Goal: Task Accomplishment & Management: Use online tool/utility

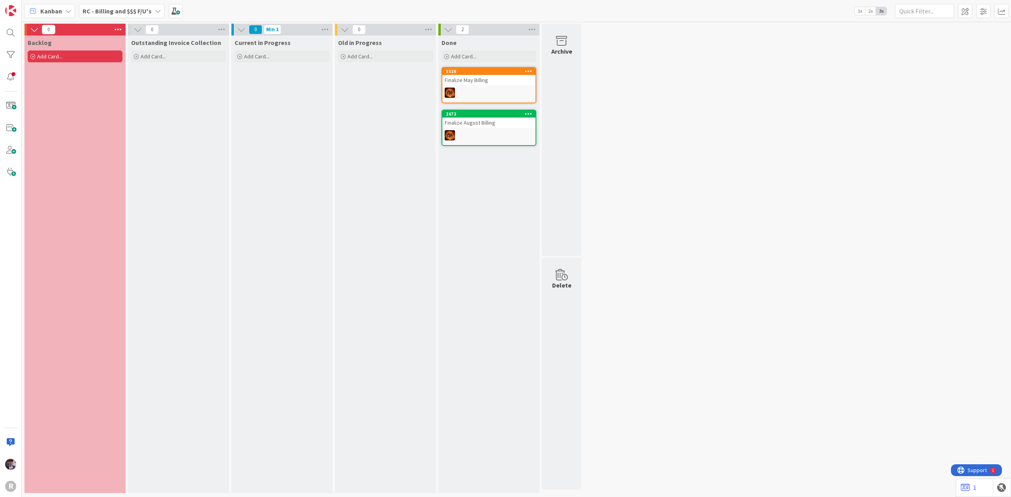
click at [105, 9] on b "RC - Billing and $$$ F/U's" at bounding box center [117, 11] width 69 height 8
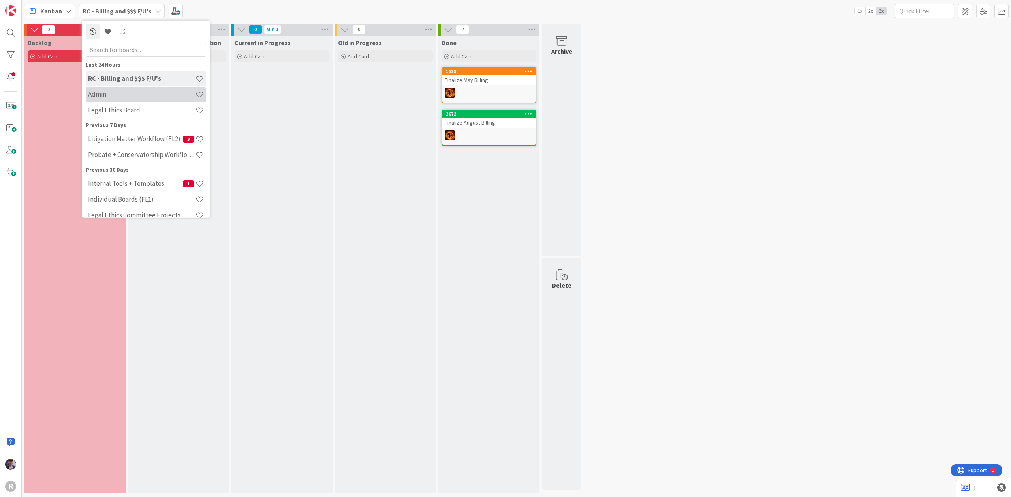
click at [103, 96] on h4 "Admin" at bounding box center [141, 94] width 107 height 8
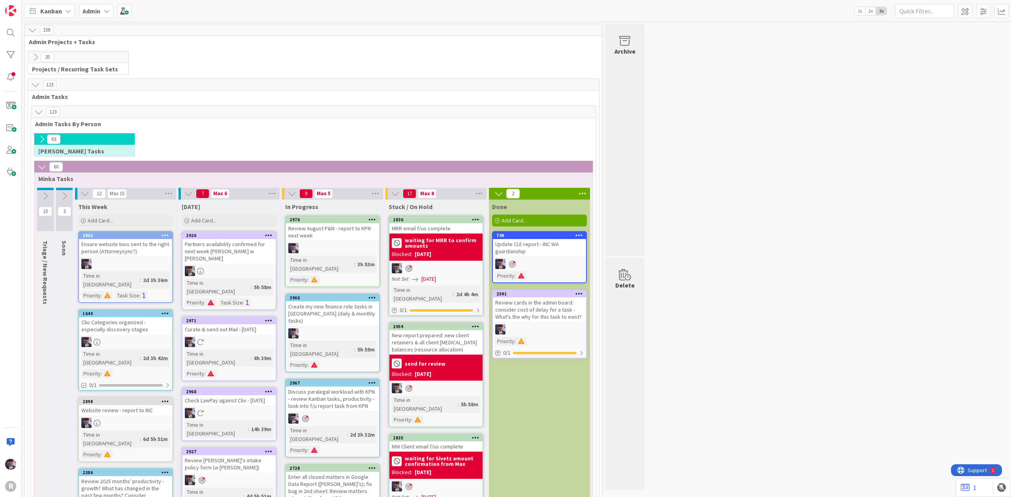
click at [269, 318] on icon at bounding box center [269, 321] width 8 height 6
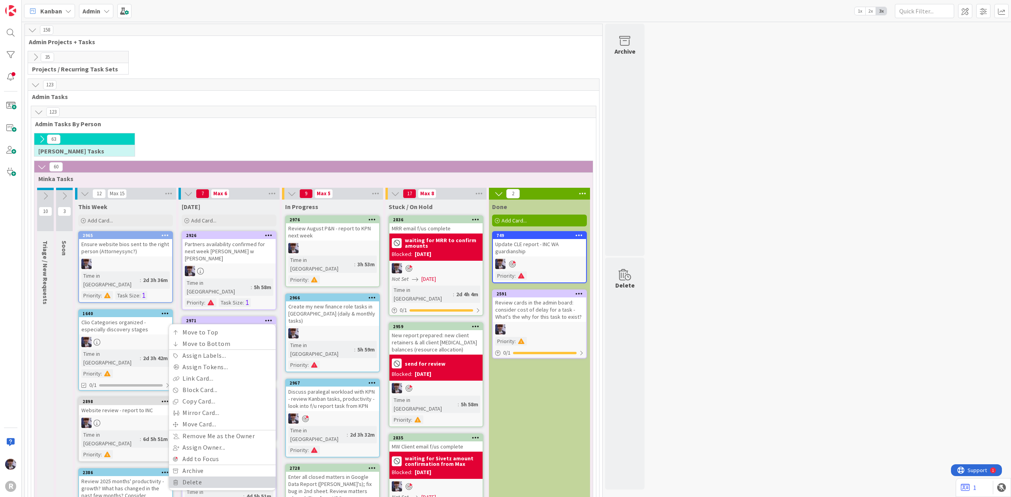
click at [190, 477] on link "Delete" at bounding box center [222, 482] width 107 height 11
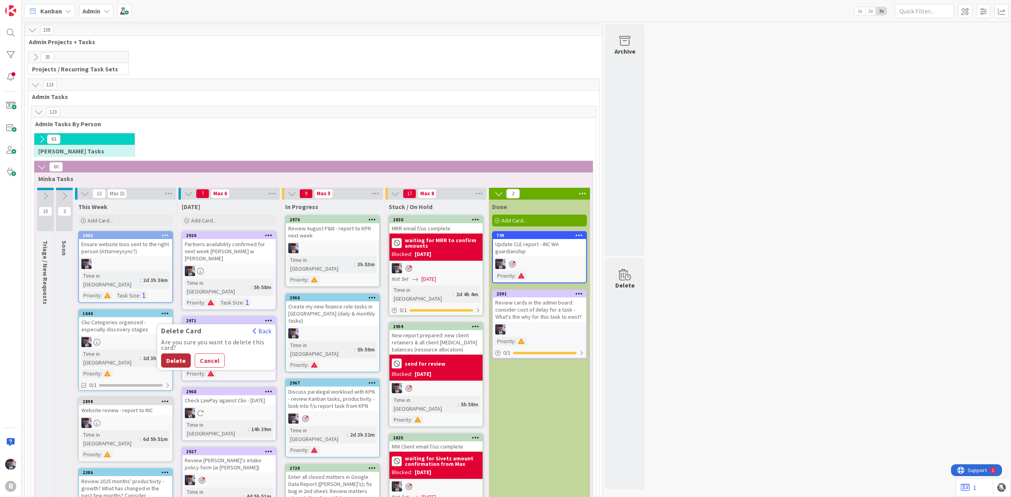
click at [174, 354] on button "Delete" at bounding box center [176, 361] width 30 height 14
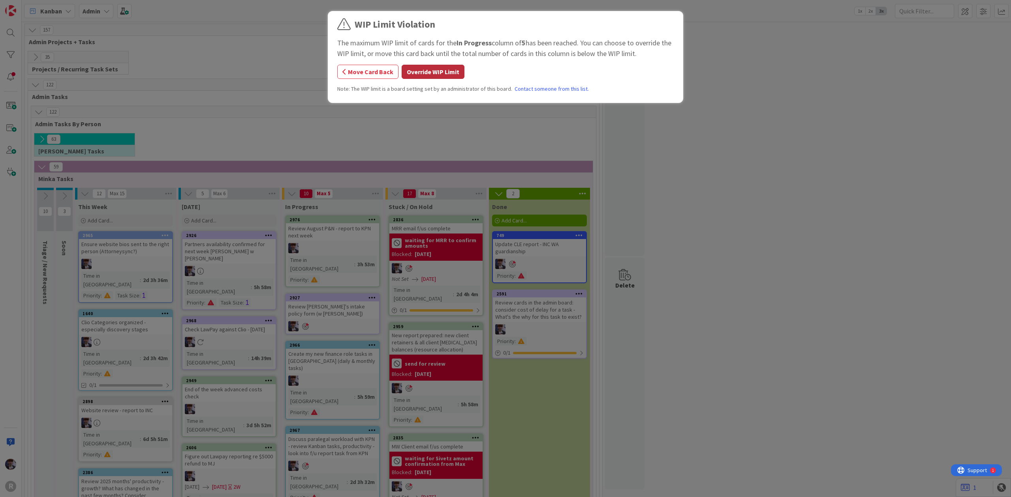
click at [460, 73] on button "Override WIP Limit" at bounding box center [433, 72] width 63 height 14
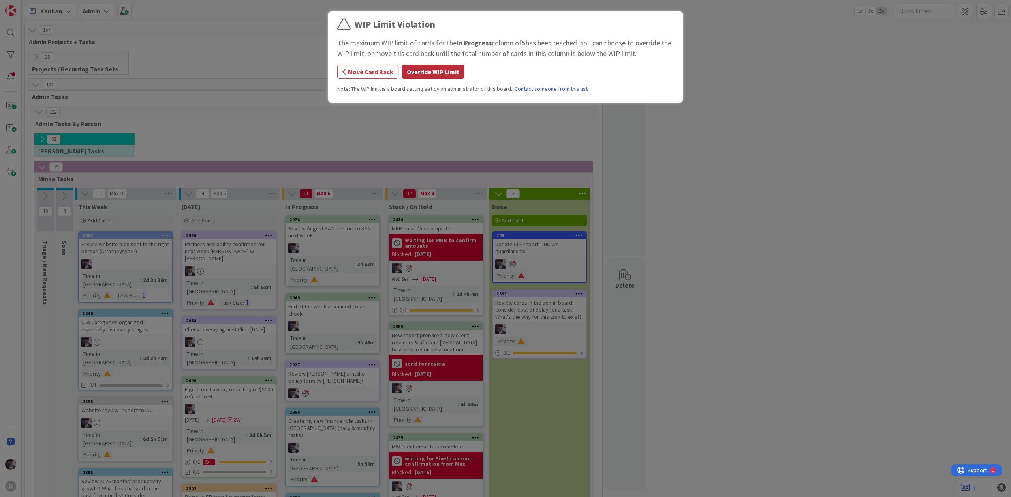
click at [436, 71] on button "Override WIP Limit" at bounding box center [433, 72] width 63 height 14
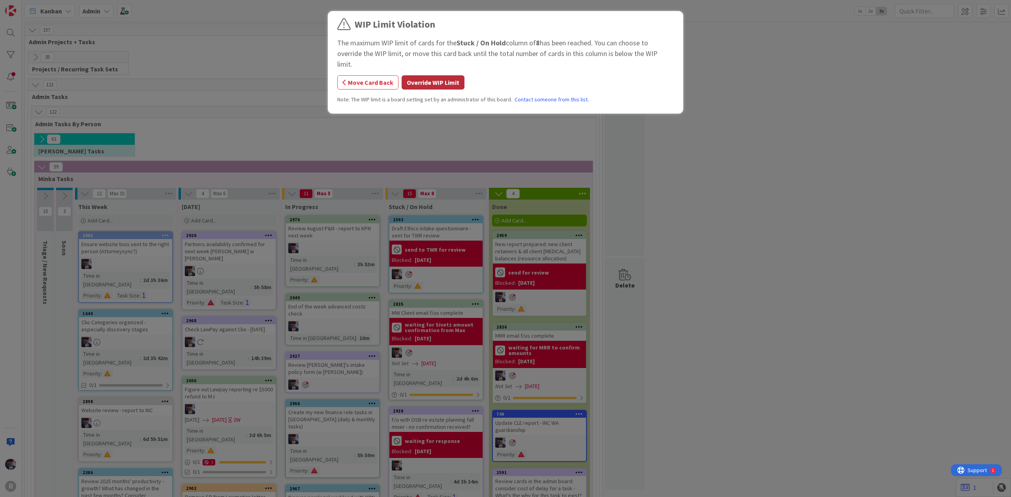
click at [448, 75] on button "Override WIP Limit" at bounding box center [433, 82] width 63 height 14
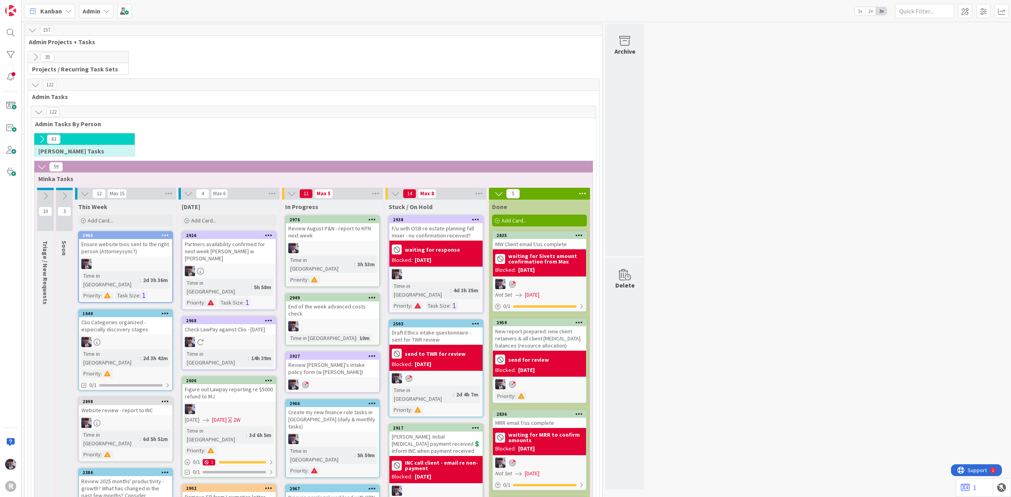
click at [437, 242] on div "waiting for response Blocked: [DATE]" at bounding box center [435, 254] width 93 height 26
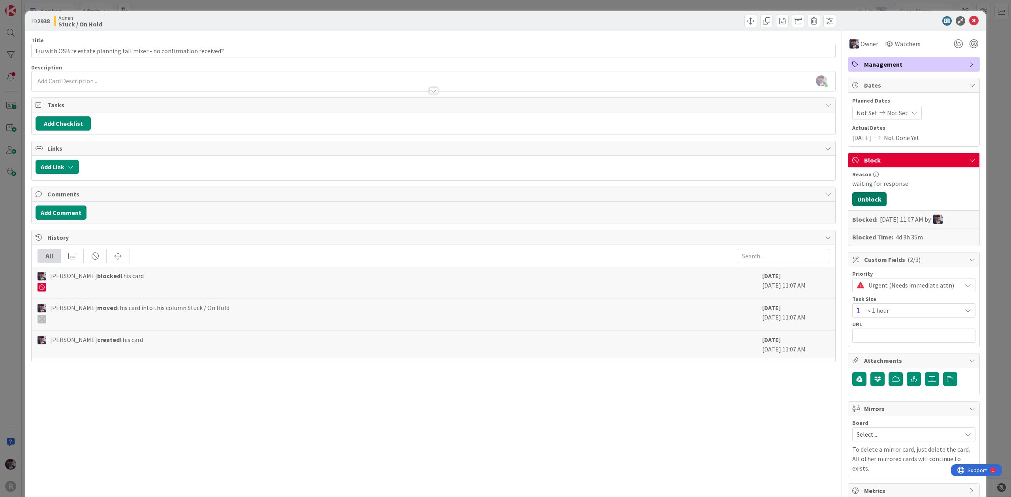
click at [872, 204] on button "Unblock" at bounding box center [869, 199] width 34 height 14
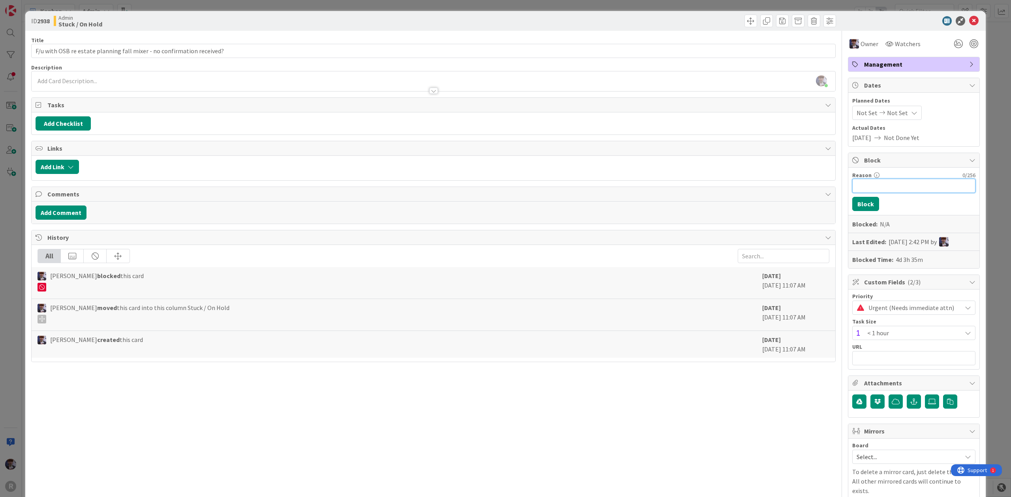
click at [872, 190] on input "Reason" at bounding box center [913, 186] width 123 height 14
type input "Waiting for new response re confirmation of attendance"
click at [856, 199] on button "Block" at bounding box center [865, 204] width 27 height 14
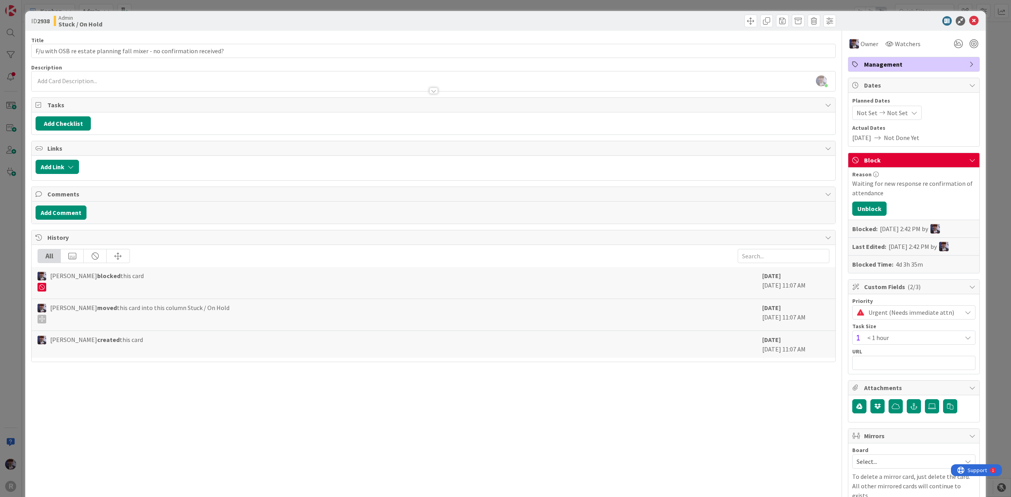
click at [993, 158] on div "ID 2938 Admin Stuck / On Hold Title 71 / 128 F/u with OSB re estate planning fa…" at bounding box center [505, 248] width 1011 height 497
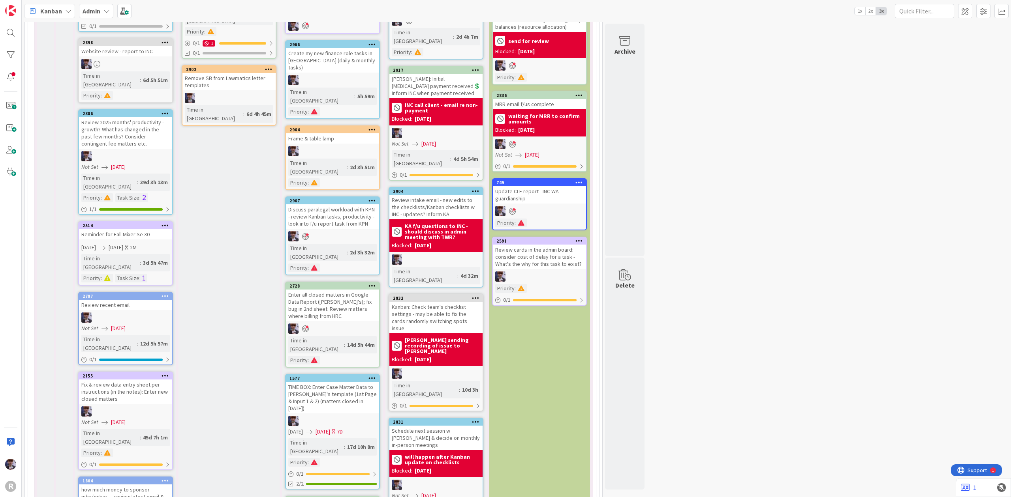
scroll to position [570, 0]
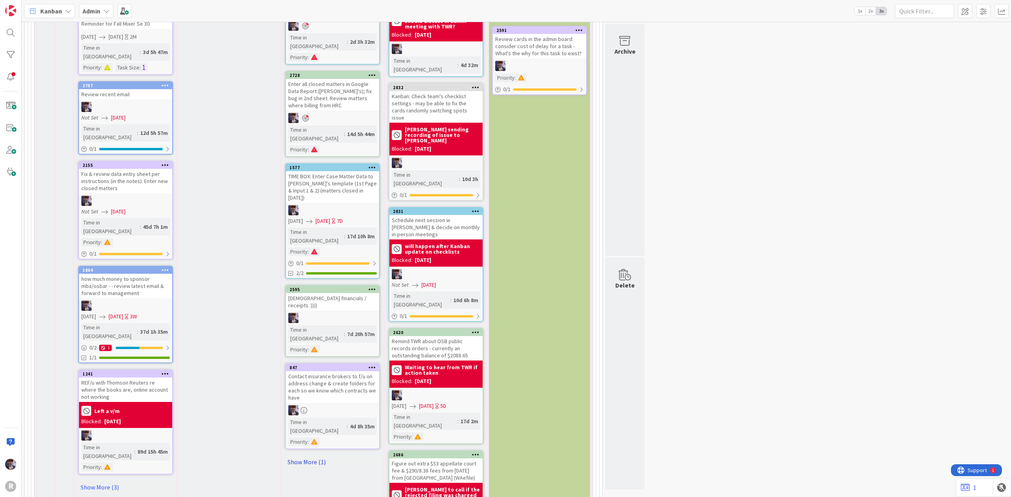
click at [325, 456] on link "Show More (1)" at bounding box center [332, 462] width 95 height 13
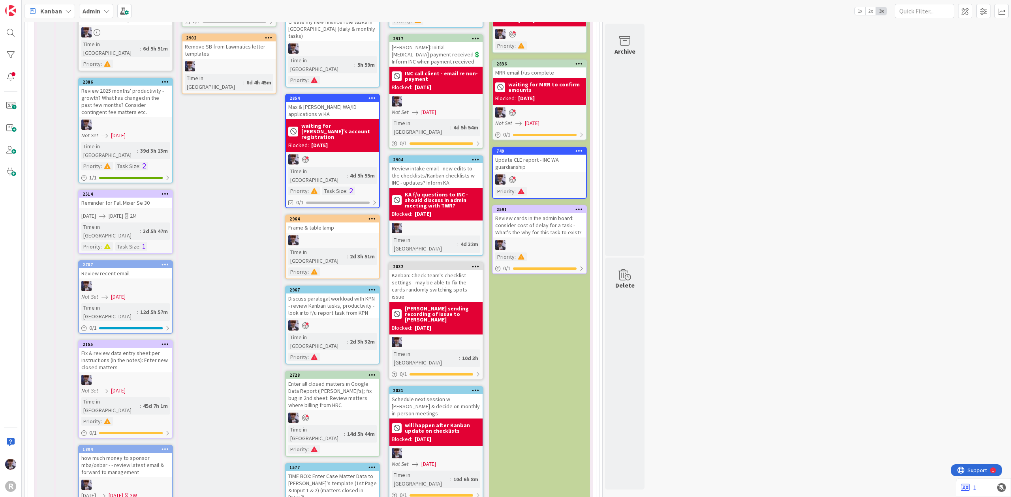
scroll to position [75, 0]
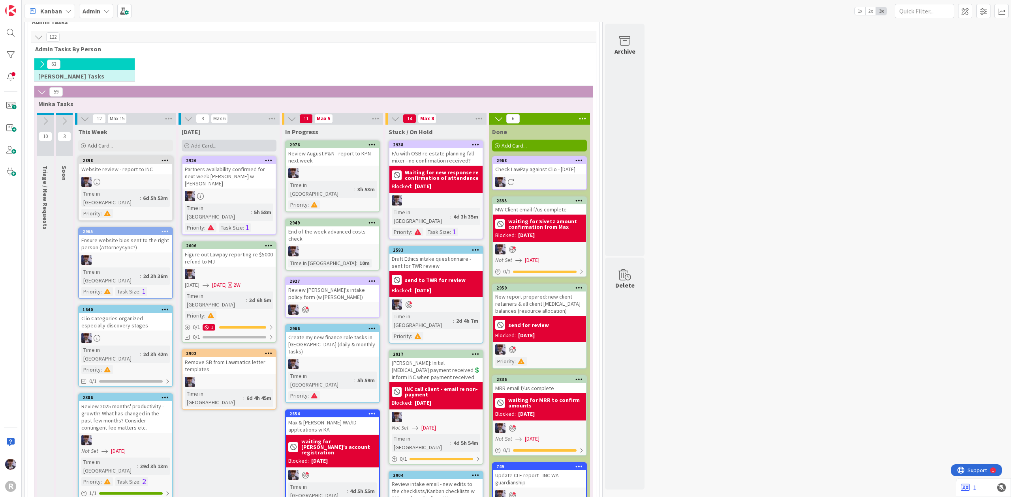
click at [227, 143] on div "Add Card..." at bounding box center [229, 146] width 95 height 12
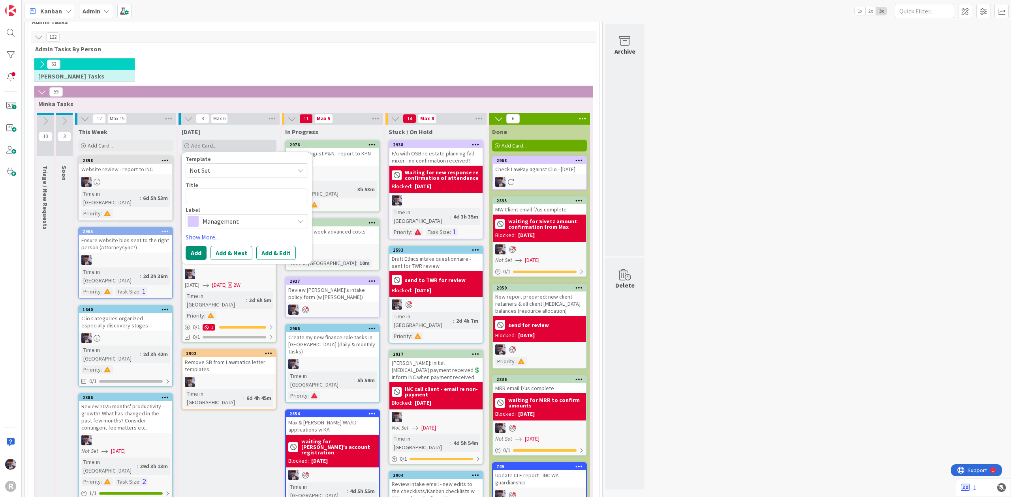
type textarea "x"
type textarea "C"
type textarea "x"
type textarea "Ch"
type textarea "x"
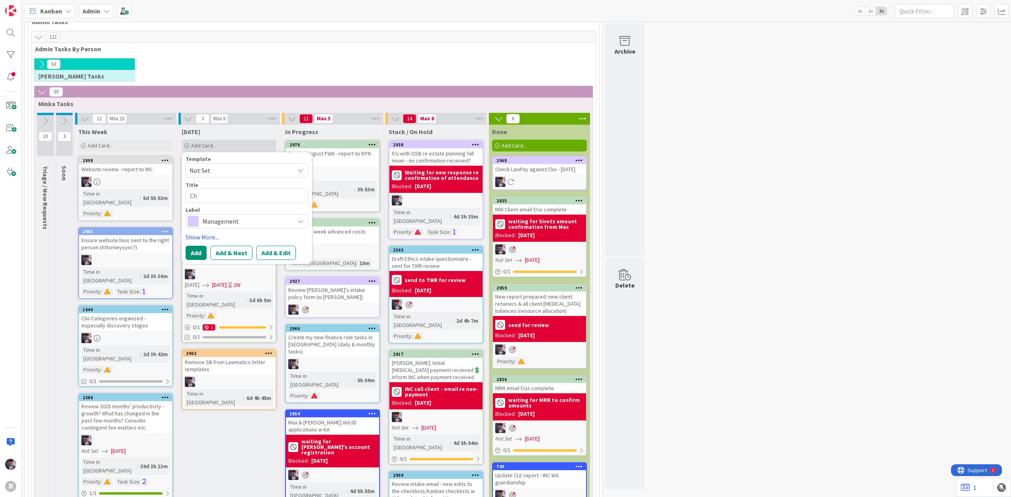
type textarea "Che"
type textarea "x"
type textarea "Chec"
type textarea "x"
type textarea "Check"
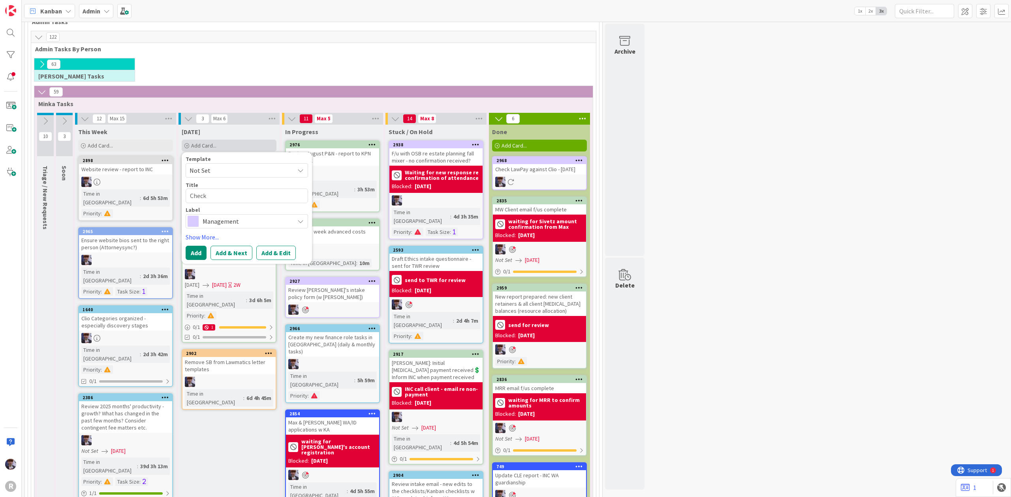
type textarea "x"
type textarea "Check"
type textarea "x"
type textarea "Check W"
type textarea "x"
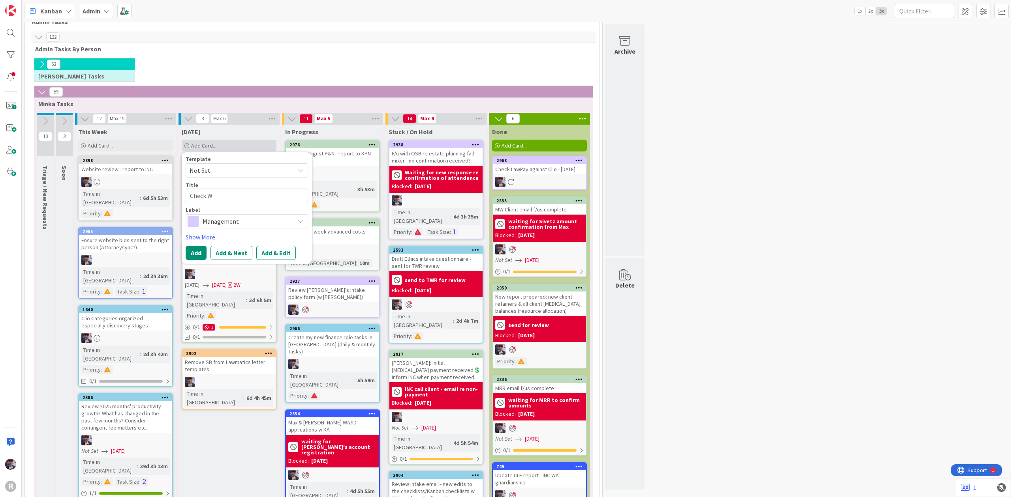
type textarea "Check WA"
type textarea "x"
type textarea "Check WA"
type textarea "x"
type textarea "Check WA a"
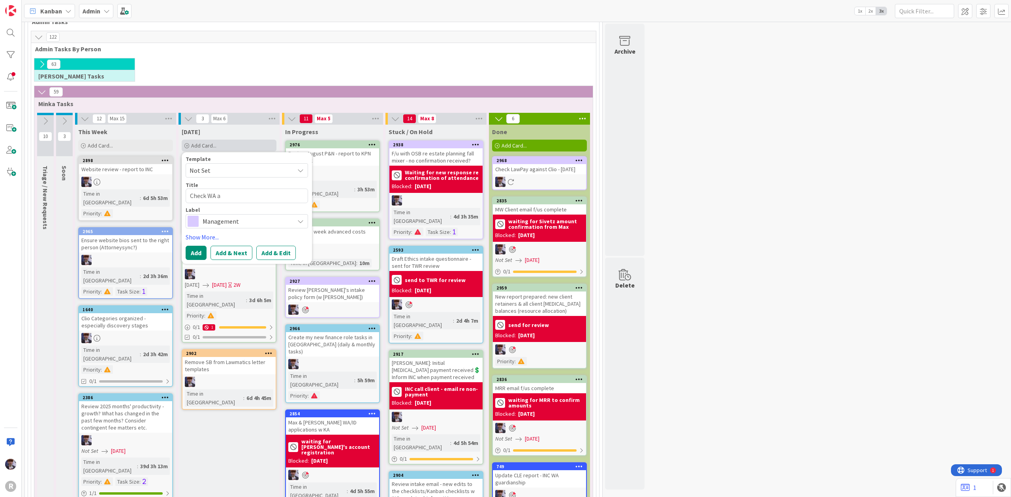
type textarea "x"
type textarea "Check WA at"
type textarea "x"
type textarea "Check WA atto"
type textarea "x"
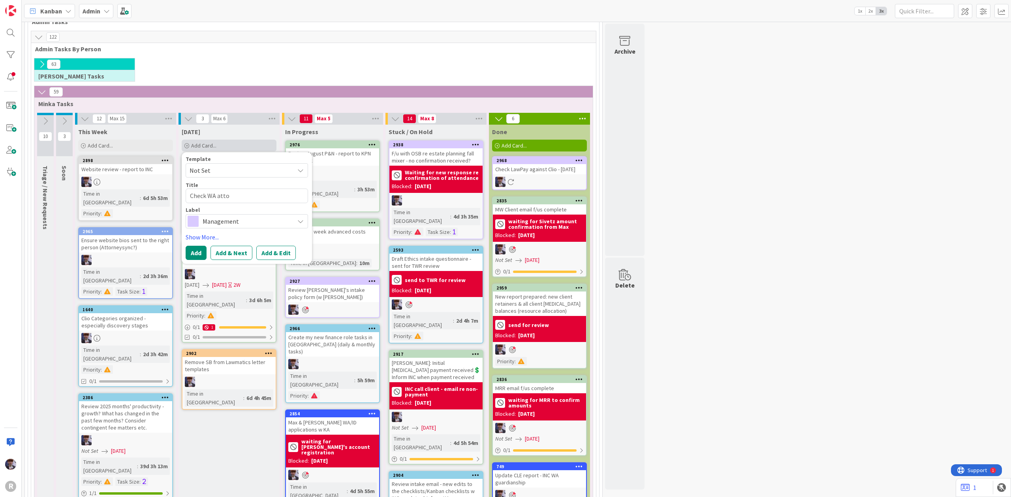
type textarea "Check WA attor"
type textarea "x"
type textarea "Check WA attorne"
type textarea "x"
type textarea "Check WA attorney"
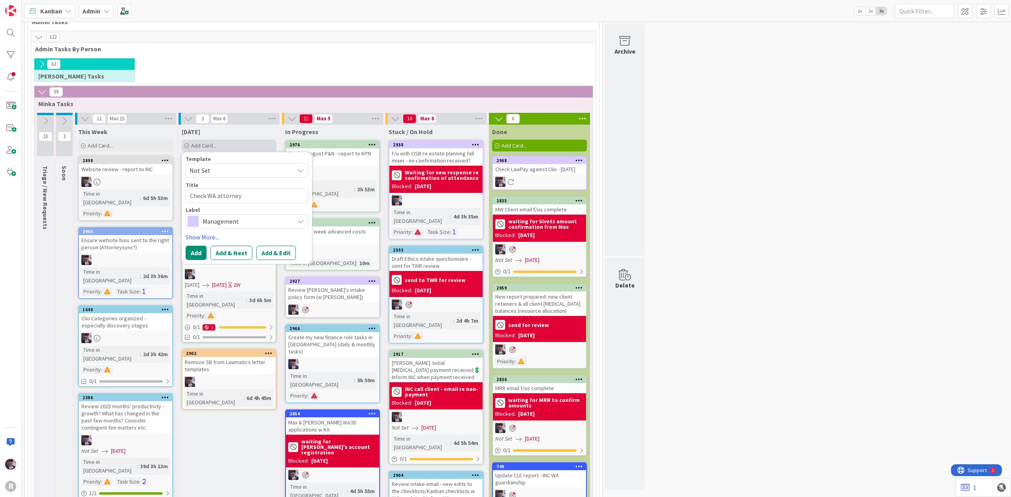
type textarea "x"
type textarea "Check WA attorneys'"
type textarea "x"
type textarea "Check WA attorneys'"
type textarea "x"
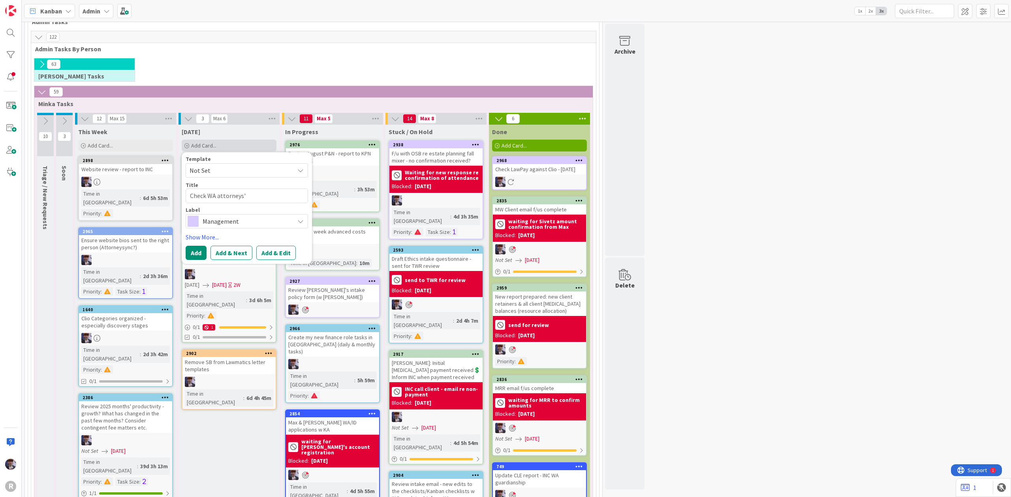
type textarea "Check WA attorneys' C"
type textarea "x"
type textarea "Check WA attorneys' CL"
type textarea "x"
type textarea "Check WA attorneys' CLE"
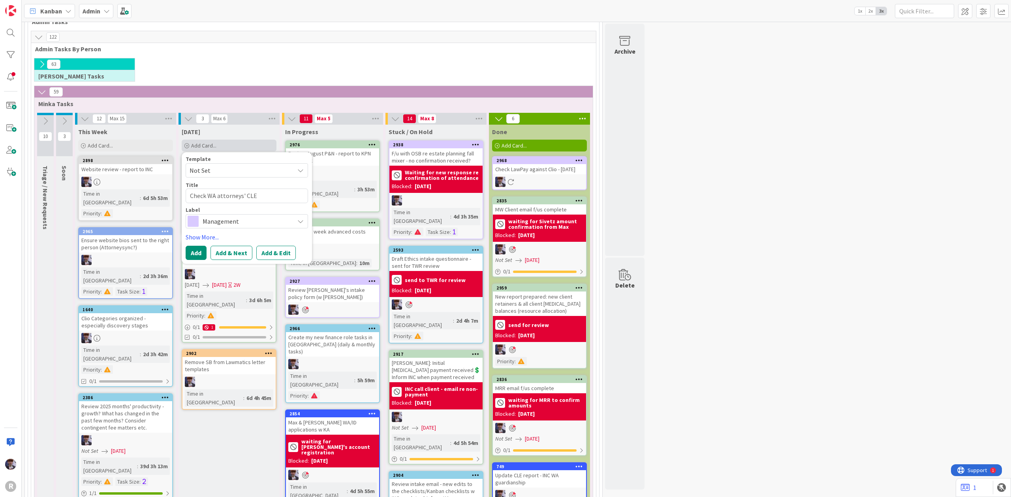
type textarea "x"
type textarea "Check WA attorneys' CLE"
type textarea "x"
type textarea "Check WA attorneys' CL"
type textarea "x"
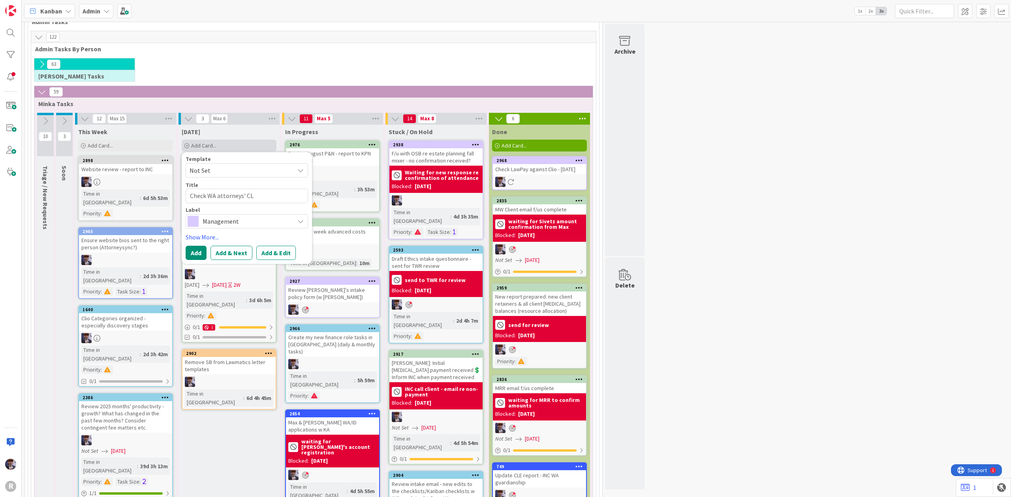
type textarea "Check WA attorneys' C"
type textarea "x"
type textarea "Check WA attorneys'"
type textarea "x"
type textarea "Check WA attorneys' co"
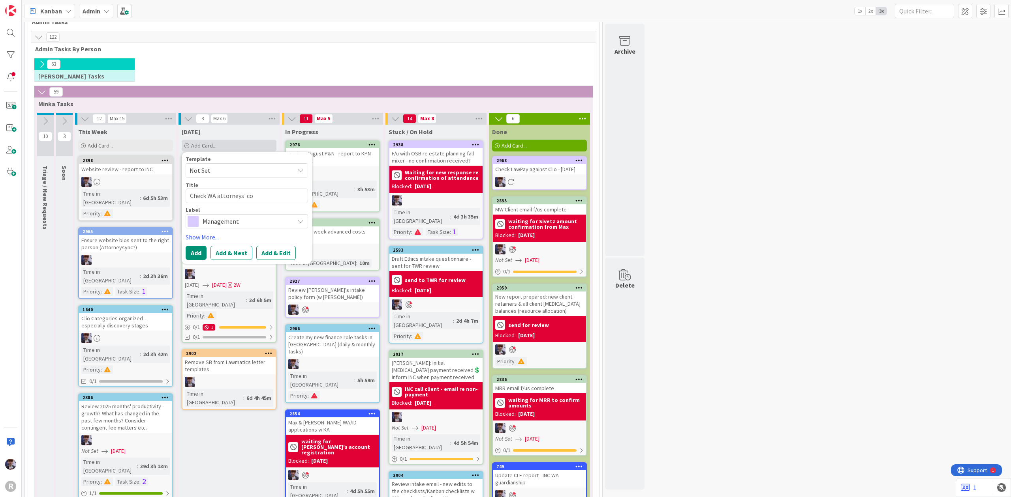
type textarea "x"
type textarea "Check WA attorneys' com"
type textarea "x"
type textarea "Check WA attorneys' comi"
type textarea "x"
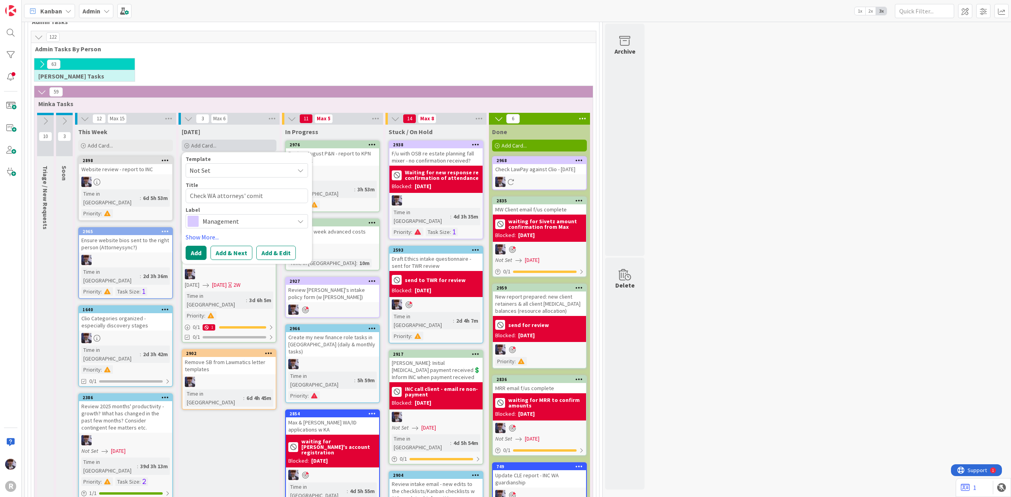
type textarea "Check WA attorneys' comity"
type textarea "x"
type textarea "Check WA attorneys' comity"
type textarea "x"
type textarea "Check WA attorneys' comity c"
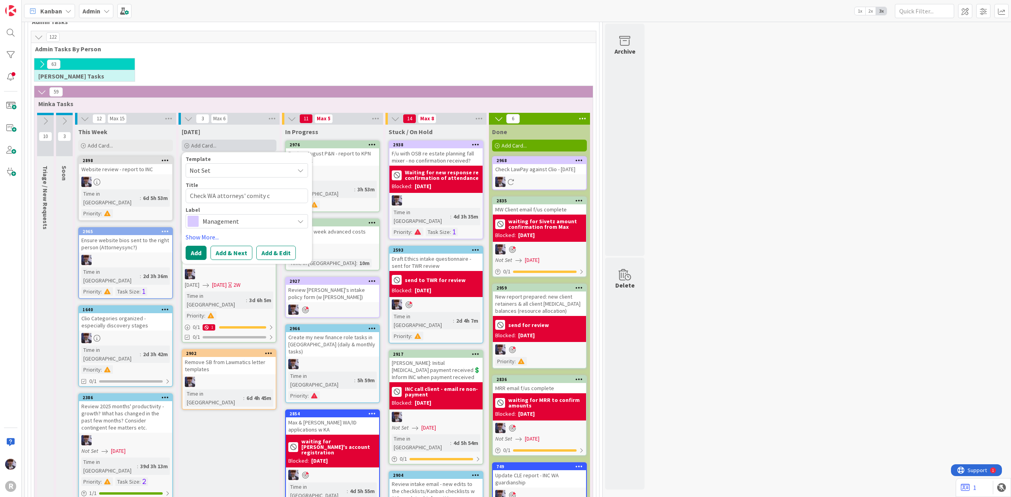
type textarea "x"
type textarea "Check WA attorneys' comity ce"
type textarea "x"
type textarea "Check WA attorneys' comity cer"
type textarea "x"
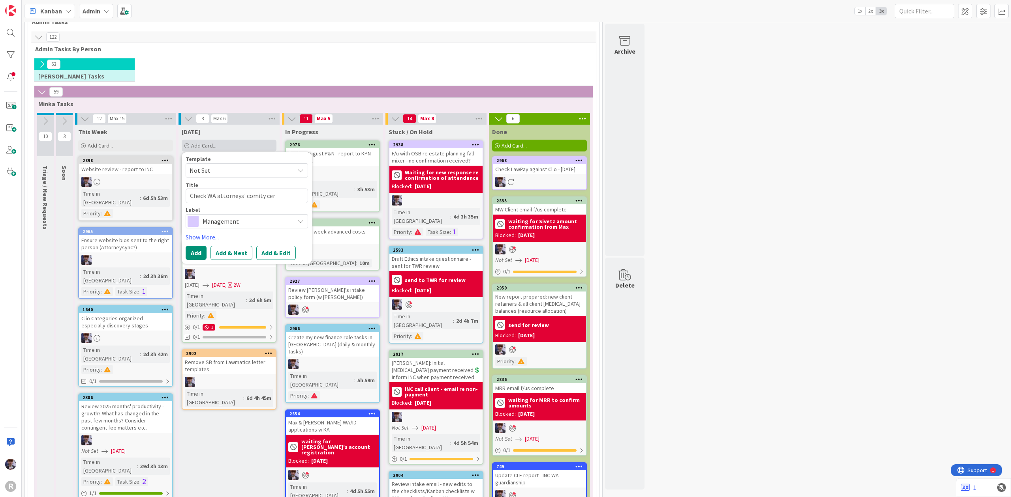
type textarea "Check WA attorneys' comity cert"
type textarea "x"
type textarea "Check WA attorneys' comity certi"
type textarea "x"
type textarea "Check WA attorneys' comity certif"
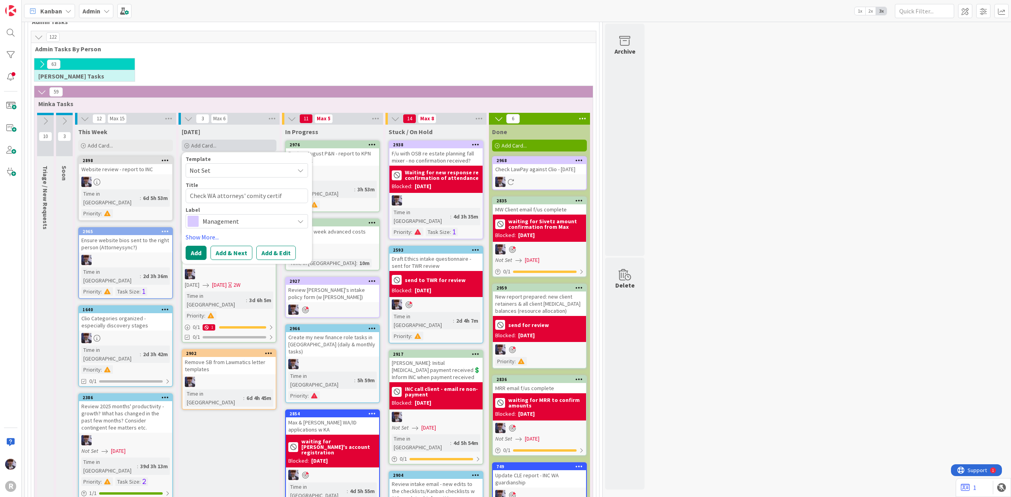
type textarea "x"
type textarea "Check WA attorneys' comity certifi"
type textarea "x"
type textarea "Check WA attorneys' comity certific"
type textarea "x"
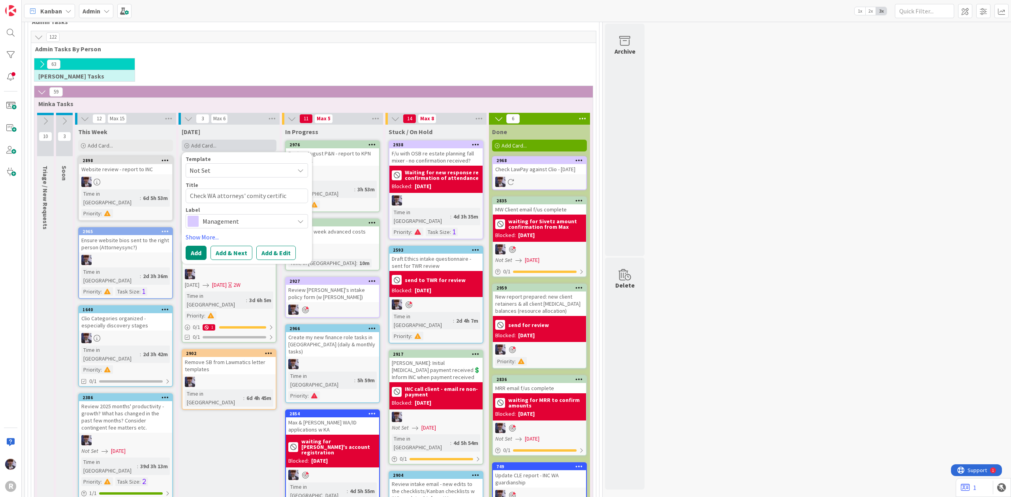
type textarea "Check WA attorneys' comity certifica"
type textarea "x"
type textarea "Check WA attorneys' comity certificat"
type textarea "x"
type textarea "Check WA attorneys' comity certificate"
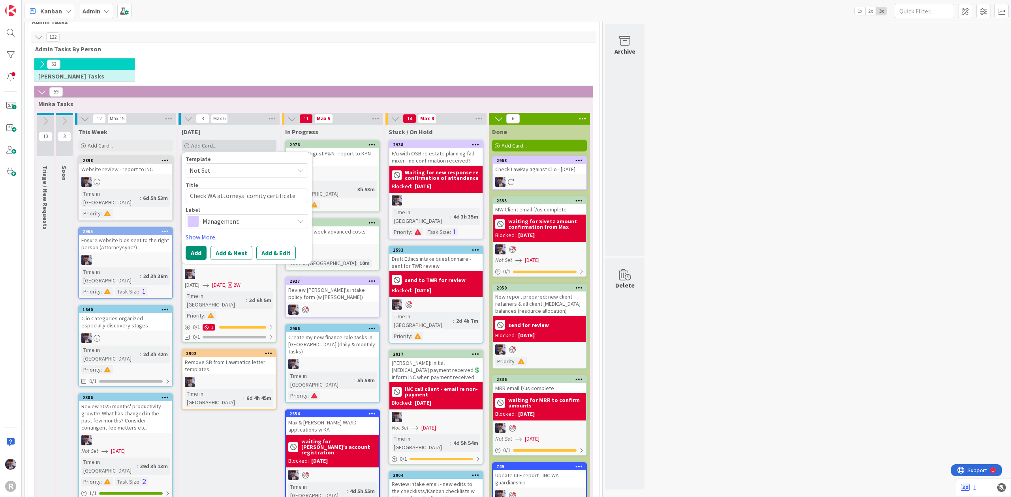
type textarea "x"
type textarea "Check WA attorneys' comity certificate d"
type textarea "x"
type textarea "Check WA attorneys' comity certificate du"
type textarea "x"
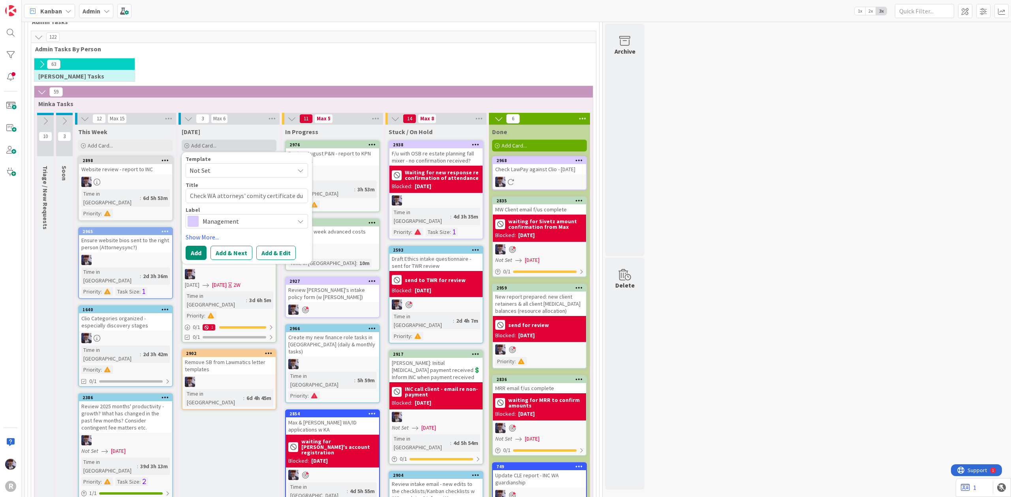
type textarea "Check WA attorneys' comity certificate due"
type textarea "x"
type textarea "Check WA attorneys' comity certificate due"
type textarea "x"
type textarea "Check WA attorneys' comity certificate due d"
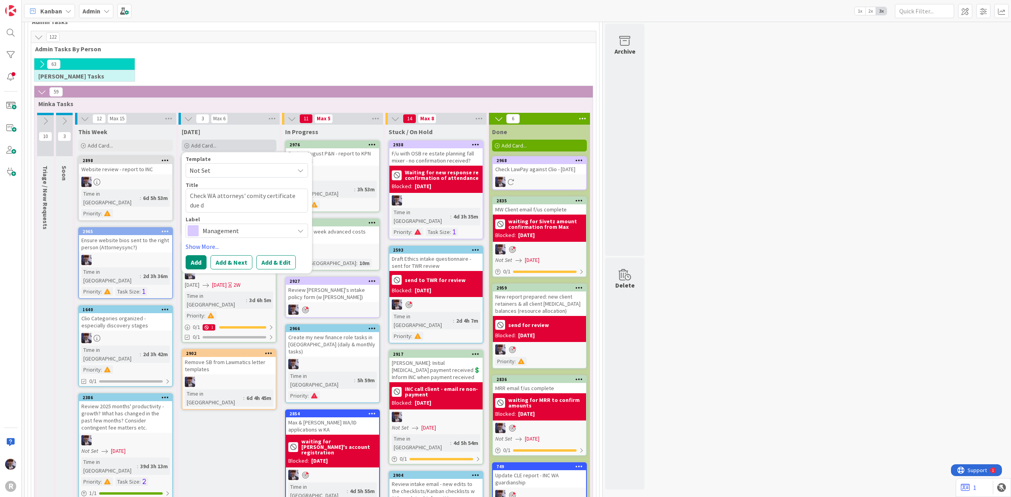
type textarea "x"
type textarea "Check WA attorneys' comity certificate due da"
type textarea "x"
type textarea "Check WA attorneys' comity certificate due dat"
type textarea "x"
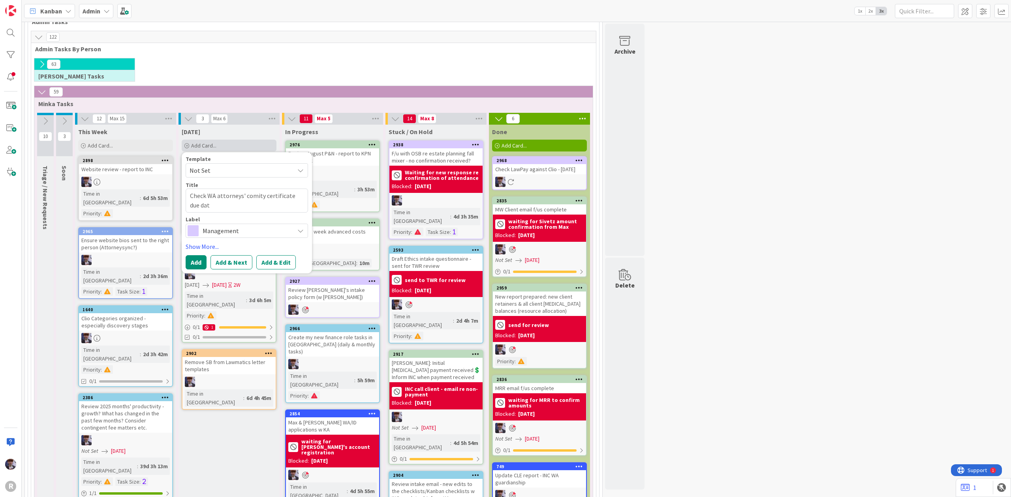
type textarea "Check WA attorneys' comity certificate due date"
type textarea "x"
type textarea "Check WA attorneys' comity certificate due dates"
type textarea "x"
type textarea "Check WA attorneys' comity certificate due dates"
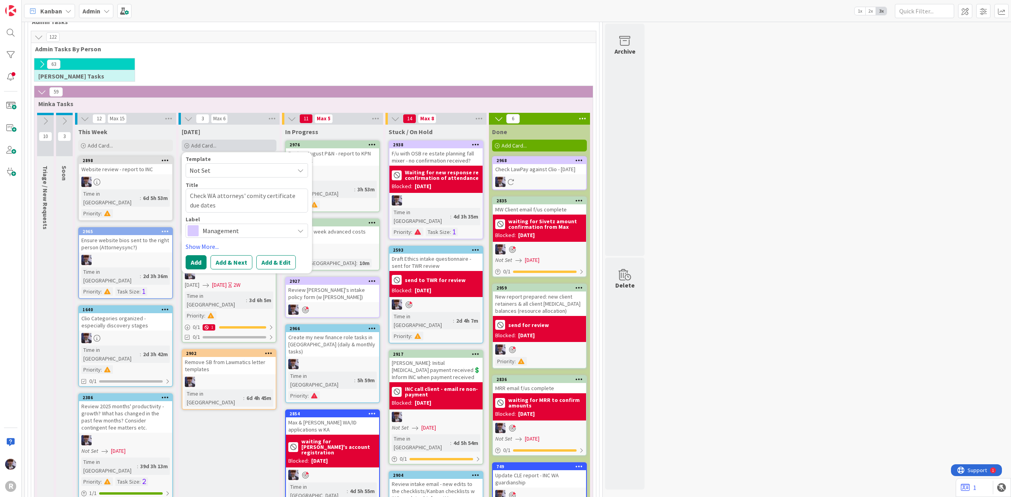
type textarea "x"
type textarea "Check WA attorneys' comity certificate due dates a"
type textarea "x"
type textarea "Check WA attorneys' comity certificate due dates an"
type textarea "x"
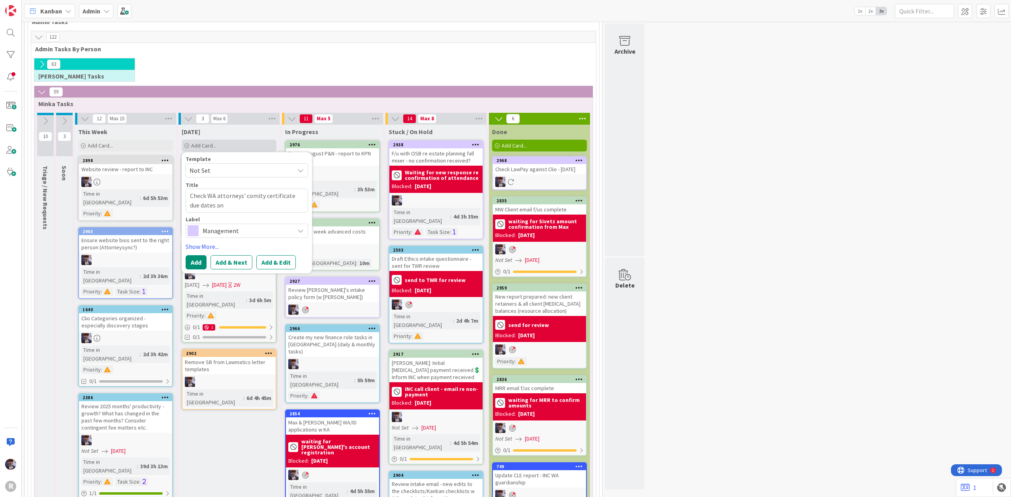
type textarea "Check WA attorneys' comity certificate due dates and"
type textarea "x"
type textarea "Check WA attorneys' comity certificate due dates and"
type textarea "x"
type textarea "Check WA attorneys' comity certificate due dates and u"
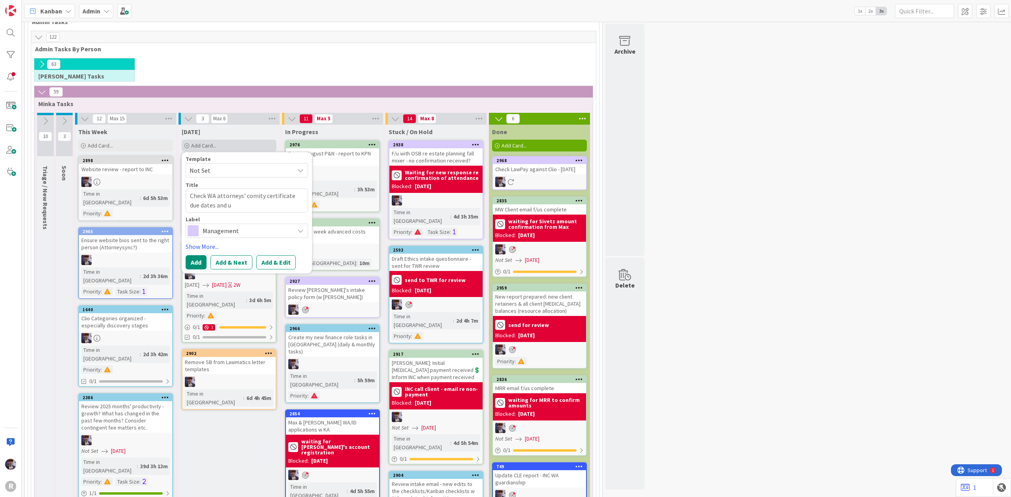
type textarea "x"
type textarea "Check WA attorneys' comity certificate due dates and up"
type textarea "x"
type textarea "Check WA attorneys' comity certificate due dates and upd"
type textarea "x"
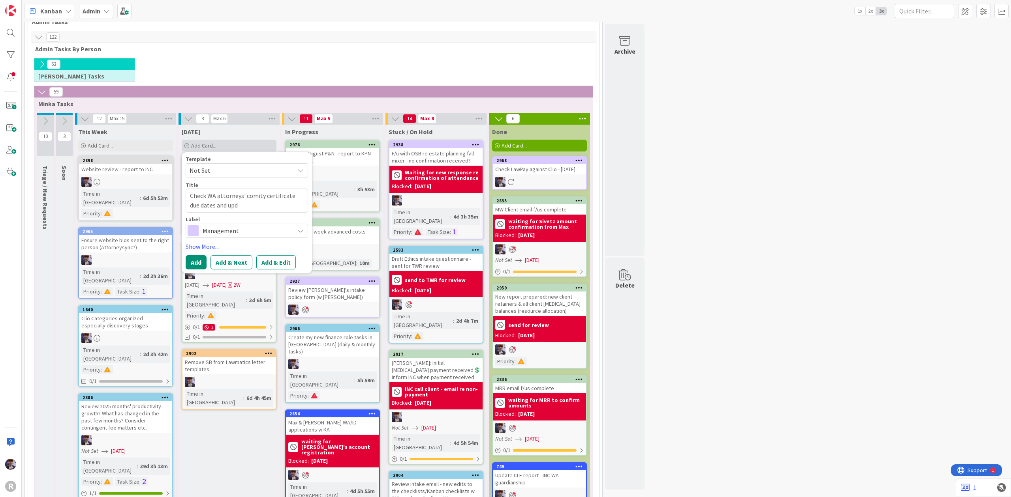
type textarea "Check WA attorneys' comity certificate due dates and upda"
type textarea "x"
type textarea "Check WA attorneys' comity certificate due dates and updat"
type textarea "x"
type textarea "Check WA attorneys' comity certificate due dates and update"
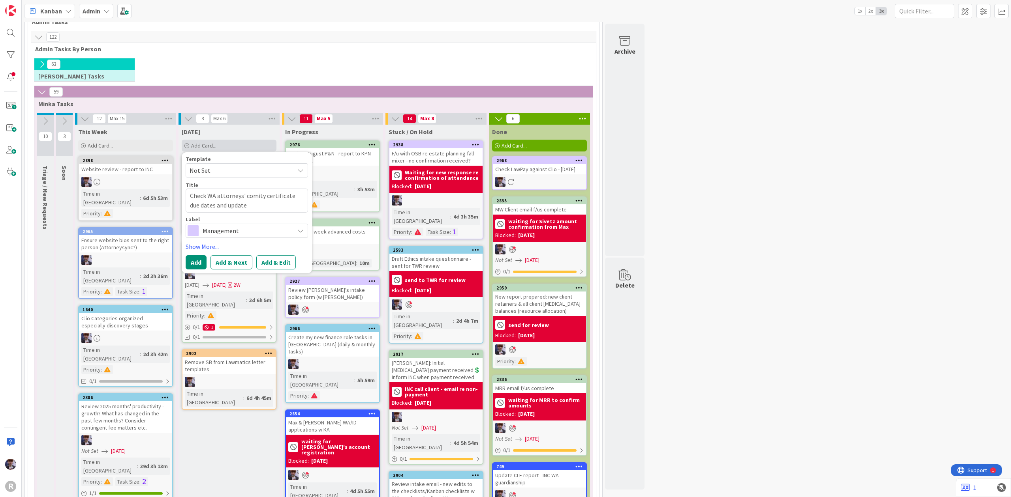
type textarea "x"
type textarea "Check WA attorneys' comity certificate due dates and update"
type textarea "x"
type textarea "Check WA attorneys' comity certificate due dates and update c"
type textarea "x"
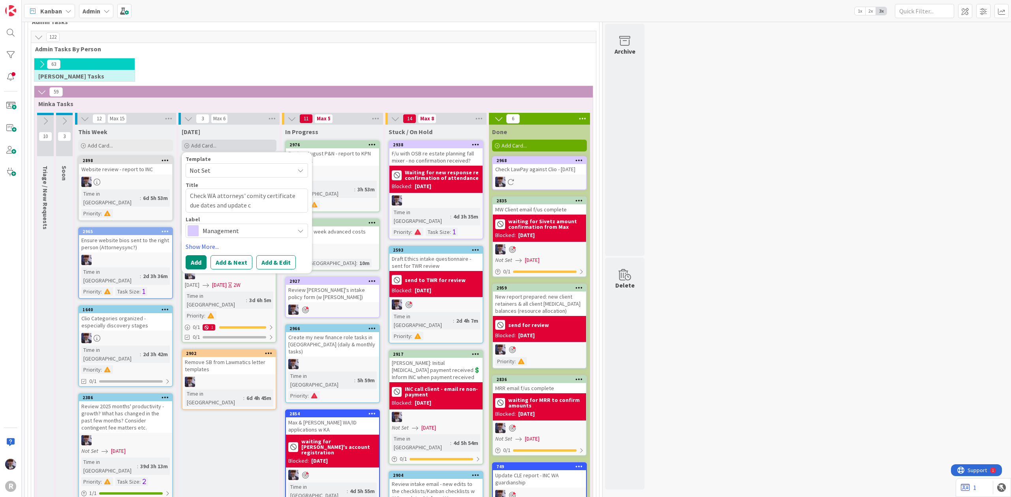
type textarea "Check WA attorneys' comity certificate due dates and update ca"
type textarea "x"
type textarea "Check WA attorneys' comity certificate due dates and update cale"
type textarea "x"
type textarea "Check WA attorneys' comity certificate due dates and update calen"
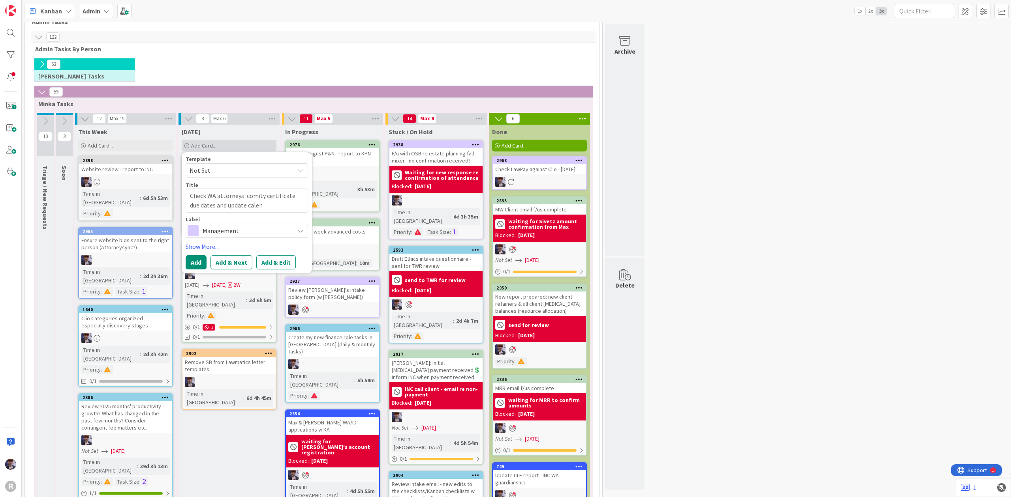
type textarea "x"
type textarea "Check WA attorneys' comity certificate due dates and update calend"
type textarea "x"
type textarea "Check WA attorneys' comity certificate due dates and update calenda"
type textarea "x"
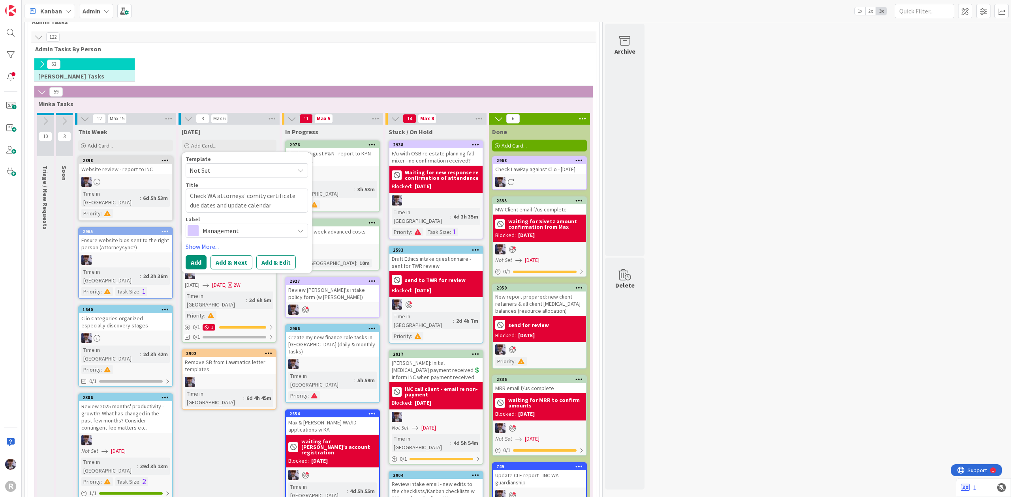
type textarea "Check WA attorneys' comity certificate due dates and update calendar"
click at [243, 236] on span "Management" at bounding box center [247, 230] width 88 height 11
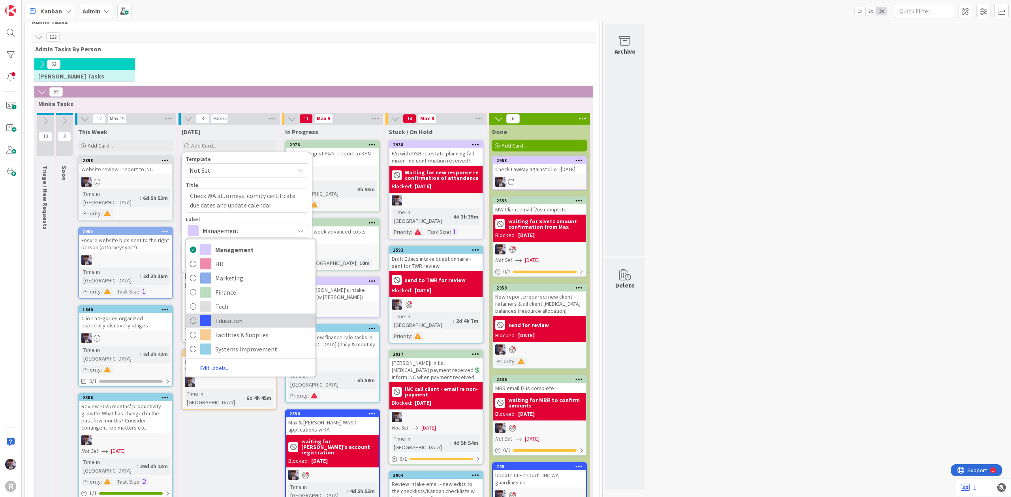
click at [236, 321] on span "Education" at bounding box center [263, 321] width 96 height 12
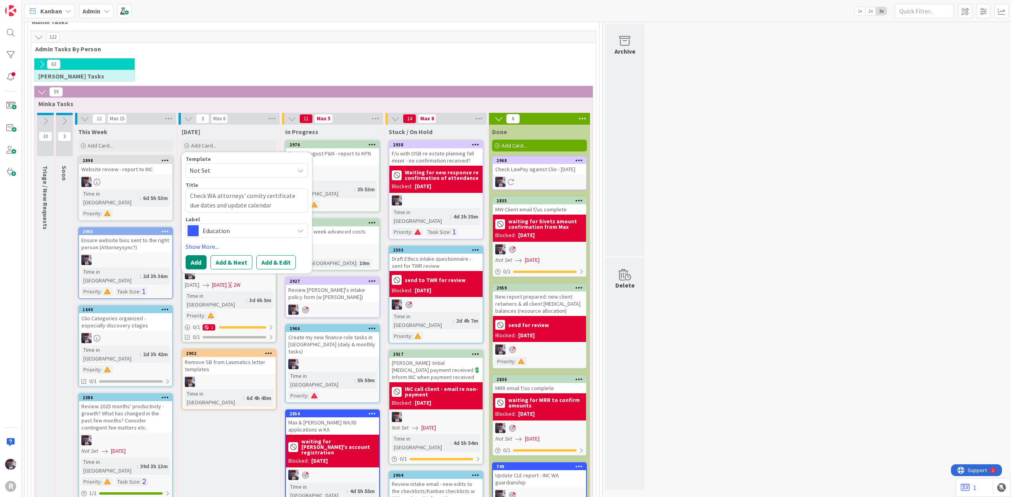
click at [204, 239] on div "Template Not Set Title 68 / 128 Check WA attorneys' comity certificate due date…" at bounding box center [247, 212] width 122 height 113
click at [206, 244] on link "Show More..." at bounding box center [247, 246] width 122 height 9
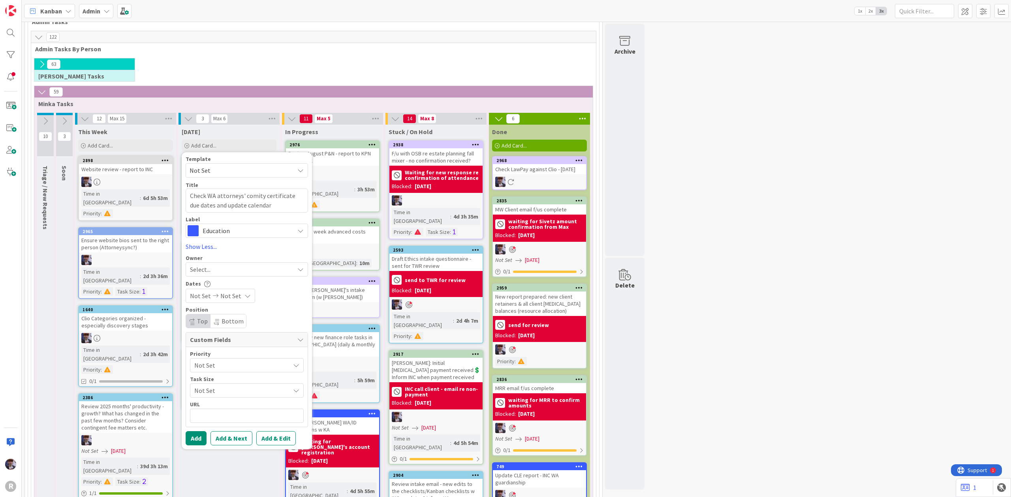
click at [216, 294] on icon at bounding box center [215, 296] width 9 height 6
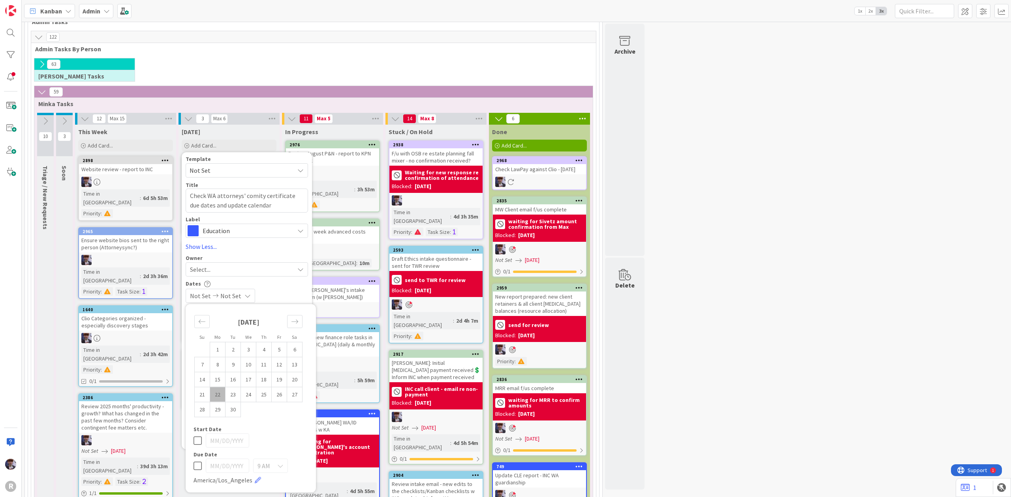
click at [217, 274] on div "Select..." at bounding box center [242, 269] width 104 height 9
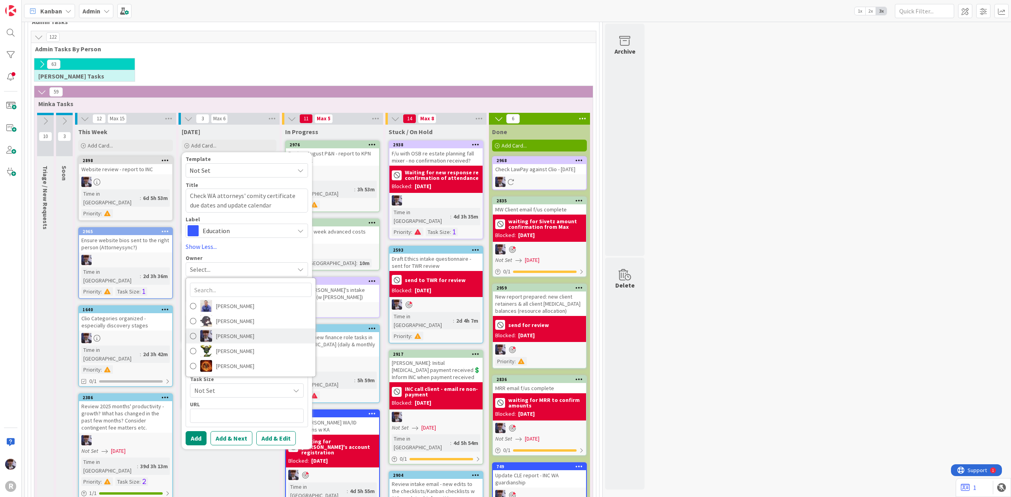
click at [226, 342] on span "[PERSON_NAME]" at bounding box center [235, 336] width 38 height 12
type textarea "x"
click at [202, 436] on button "Add" at bounding box center [196, 439] width 21 height 14
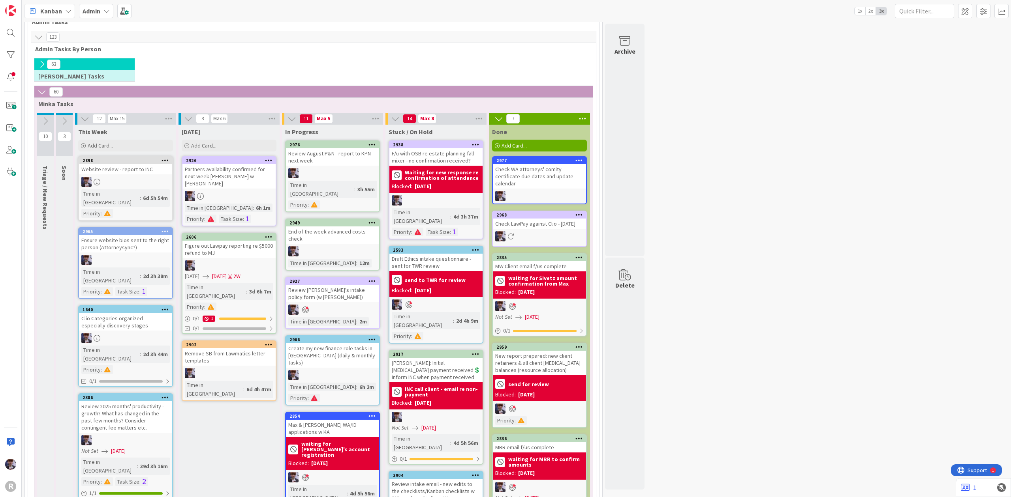
click at [522, 167] on div "Check WA attorneys' comity certificate due dates and update calendar" at bounding box center [539, 176] width 93 height 24
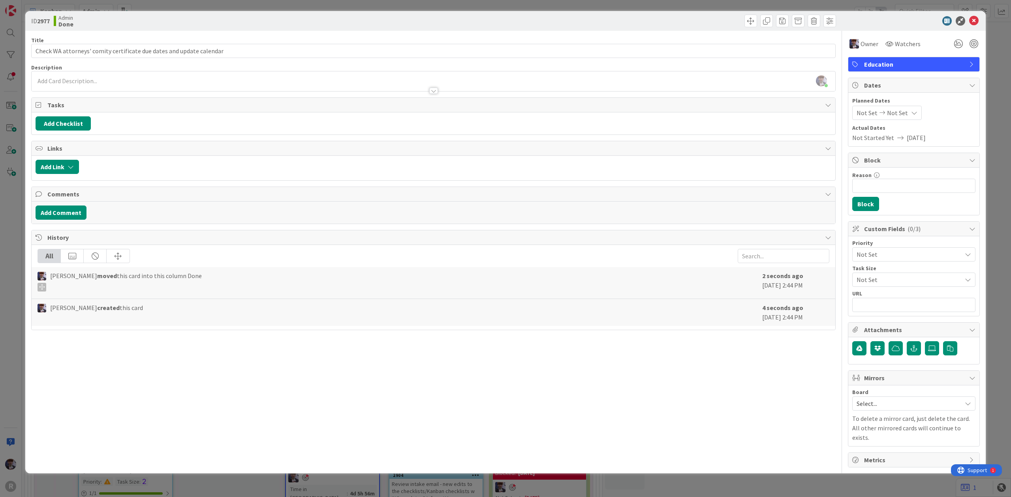
click at [993, 64] on div "ID 2977 Admin Done Title 68 / 128 Check WA attorneys' comity certificate due da…" at bounding box center [505, 248] width 1011 height 497
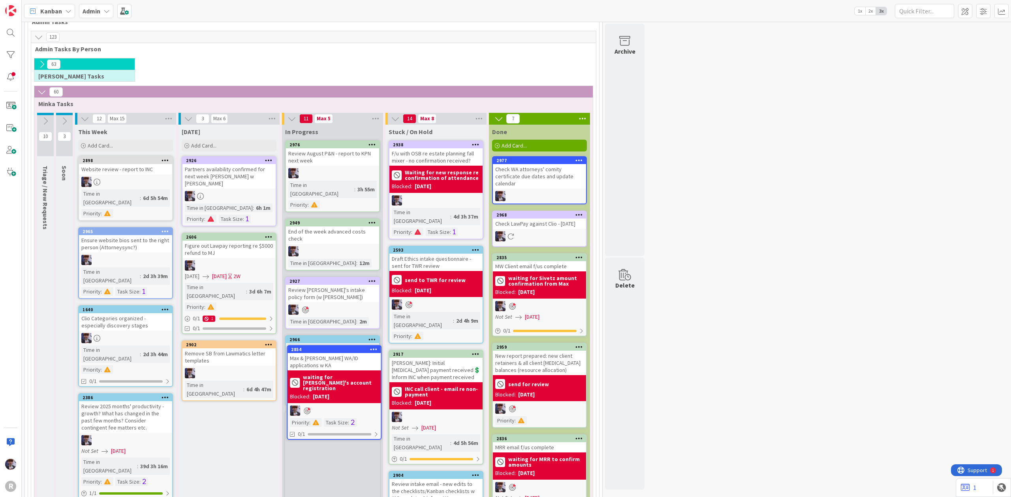
scroll to position [76, 0]
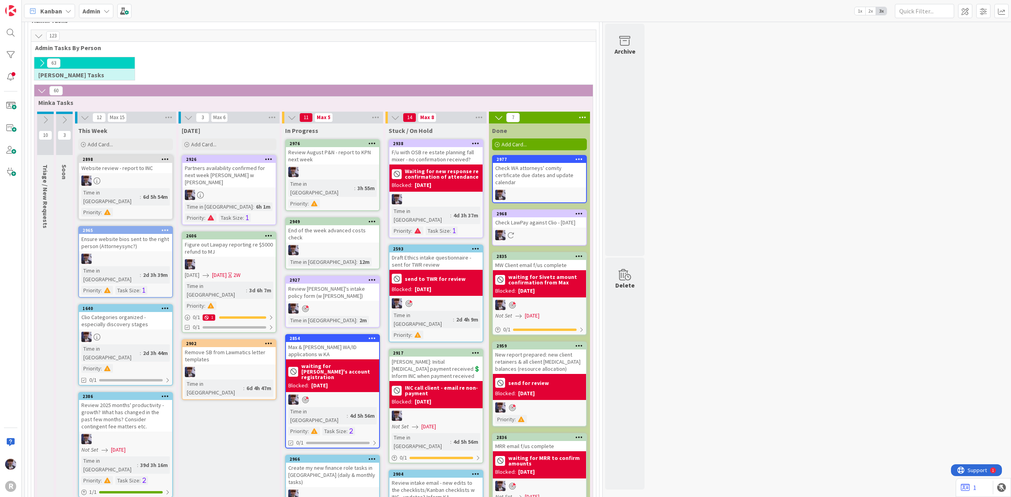
click at [261, 363] on link "2902 Remove SB from Lawmatics letter templates Time in Column : 6d 4h 47m" at bounding box center [229, 370] width 95 height 61
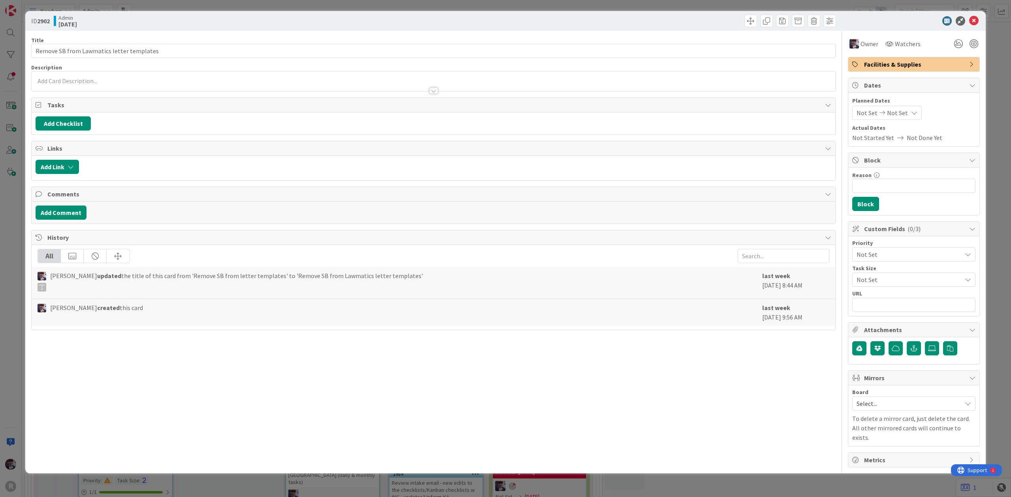
click at [2, 368] on div "ID 2902 Admin [DATE] Title 41 / 128 Remove SB from Lawmatics letter templates D…" at bounding box center [505, 248] width 1011 height 497
